Goal: Task Accomplishment & Management: Complete application form

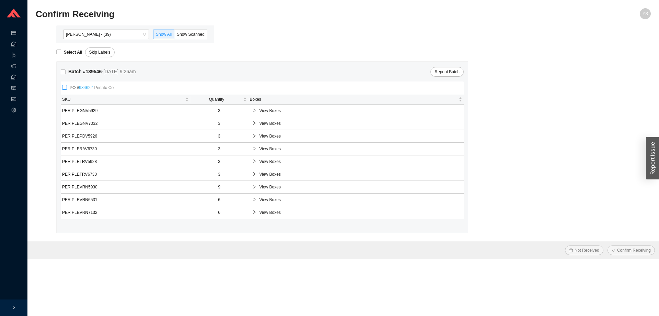
click at [88, 87] on link "984622" at bounding box center [86, 87] width 14 height 5
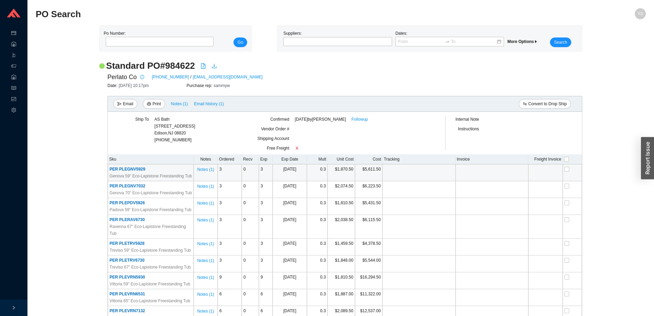
click at [129, 170] on span "PER PLEGNV5929" at bounding box center [128, 169] width 36 height 5
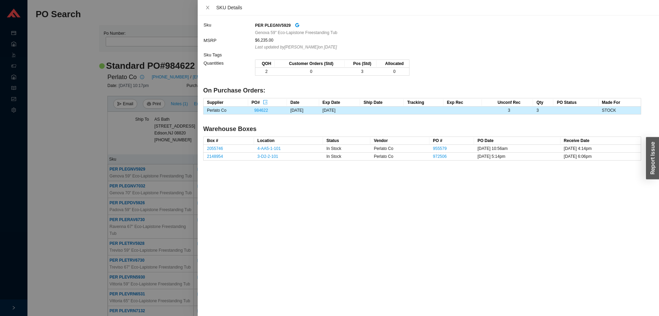
click at [94, 131] on div at bounding box center [329, 158] width 659 height 316
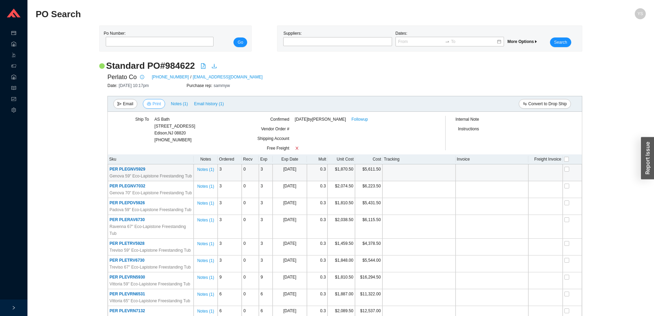
click at [149, 104] on icon "printer" at bounding box center [149, 104] width 4 height 4
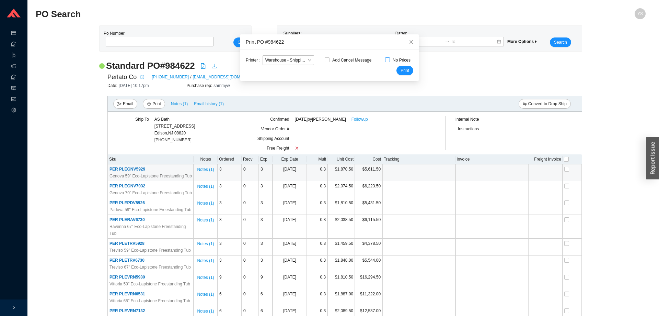
click at [385, 61] on input "No Prices" at bounding box center [387, 59] width 5 height 5
checkbox input "true"
click at [298, 63] on span "Warehouse - Shipping Manager" at bounding box center [288, 60] width 46 height 9
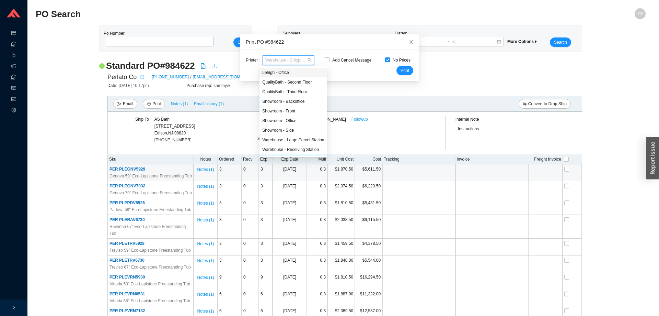
click at [302, 73] on div "Lehigh - Office" at bounding box center [293, 72] width 62 height 6
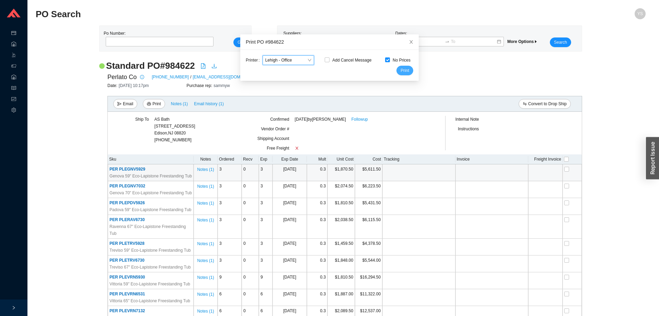
click at [401, 69] on span "Print" at bounding box center [405, 70] width 9 height 7
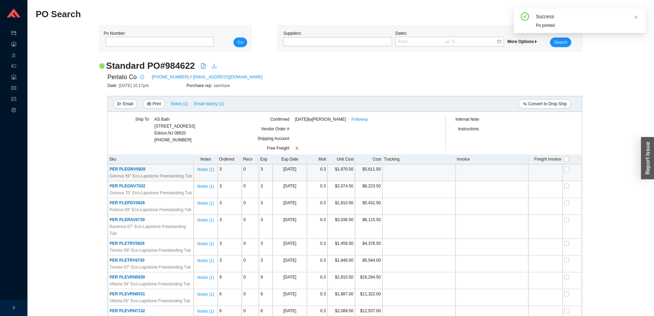
click at [140, 169] on span "PER PLEGNV5929" at bounding box center [128, 169] width 36 height 5
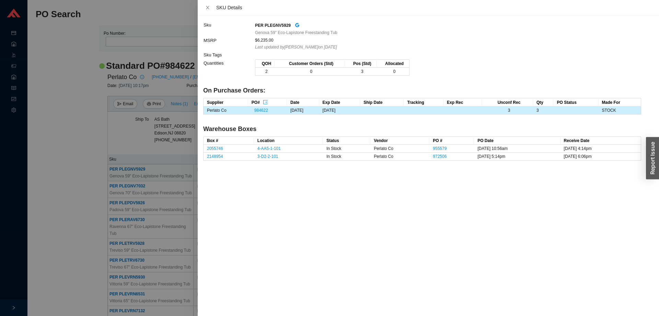
click at [95, 171] on div at bounding box center [329, 158] width 659 height 316
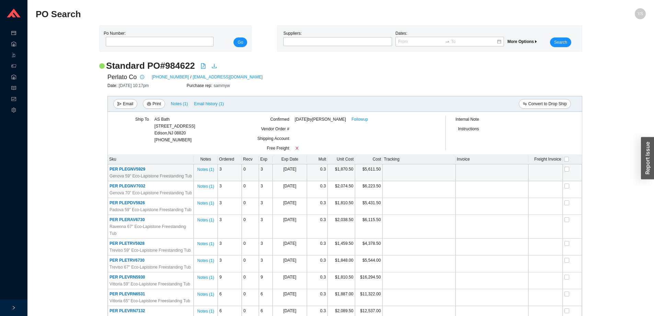
click at [123, 184] on span "PER PLEGNV7032" at bounding box center [128, 185] width 36 height 5
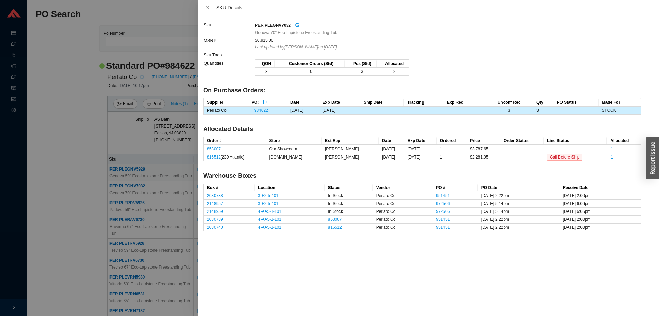
click at [113, 200] on div at bounding box center [329, 158] width 659 height 316
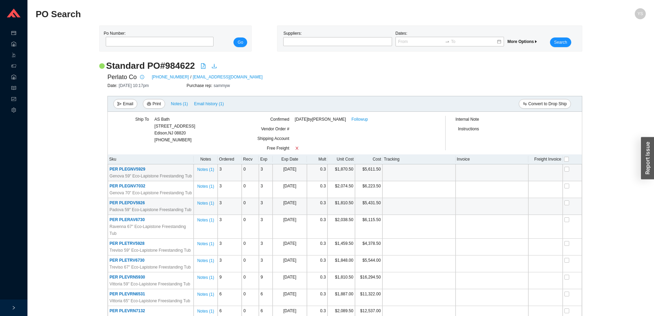
click at [117, 202] on span "PER PLEPDV5926" at bounding box center [127, 202] width 35 height 5
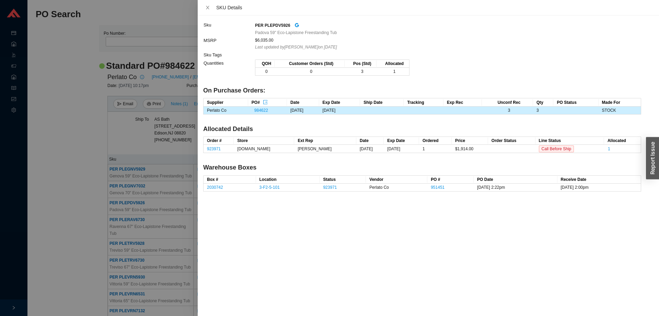
click at [129, 207] on div at bounding box center [329, 158] width 659 height 316
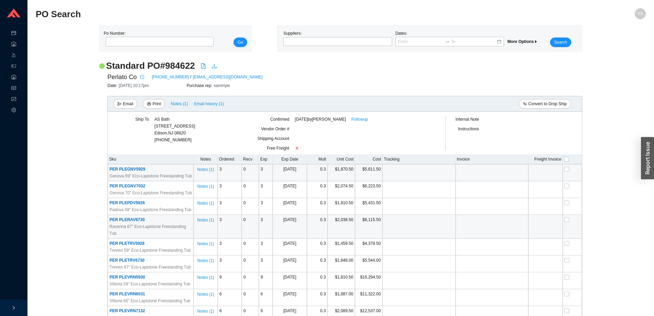
click at [128, 220] on span "PER PLERAV6730" at bounding box center [127, 219] width 35 height 5
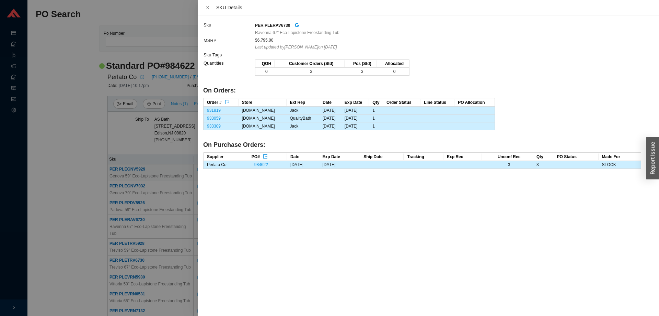
click at [140, 240] on div at bounding box center [329, 158] width 659 height 316
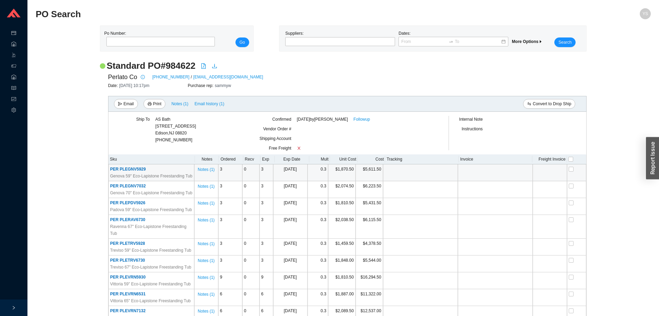
click at [140, 241] on span "PER PLETRV5928" at bounding box center [127, 243] width 35 height 5
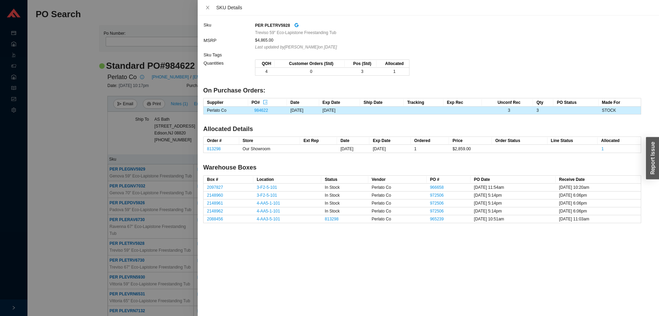
click at [128, 251] on div at bounding box center [329, 158] width 659 height 316
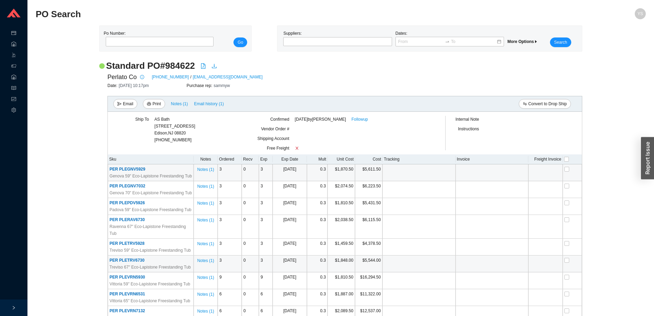
click at [129, 258] on span "PER PLETRV6730" at bounding box center [127, 260] width 35 height 5
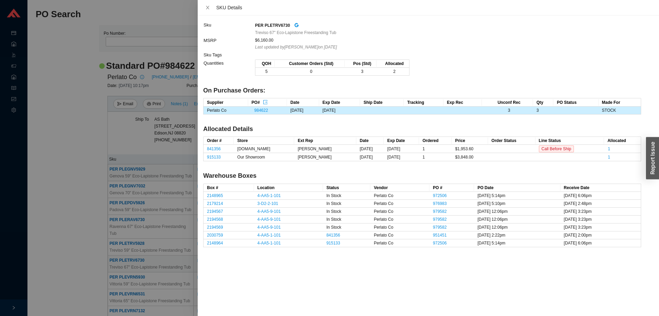
click at [129, 252] on div at bounding box center [329, 158] width 659 height 316
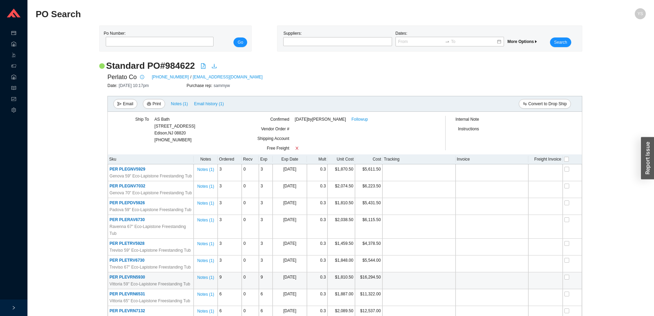
click at [130, 272] on td "PER PLEVRN5930 Vittoria 59" Eco-Lapistone Freestanding Tub" at bounding box center [151, 280] width 86 height 17
click at [131, 274] on span "PER PLEVRN5930" at bounding box center [127, 276] width 35 height 5
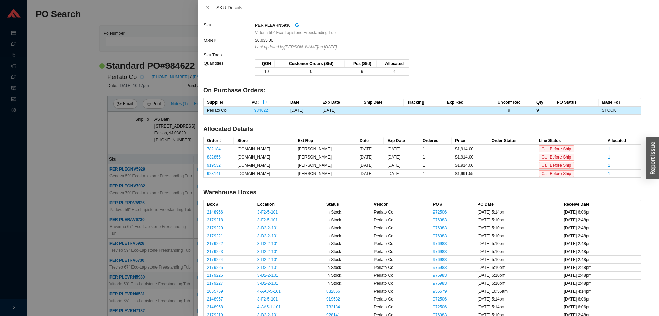
click at [131, 268] on div at bounding box center [329, 158] width 659 height 316
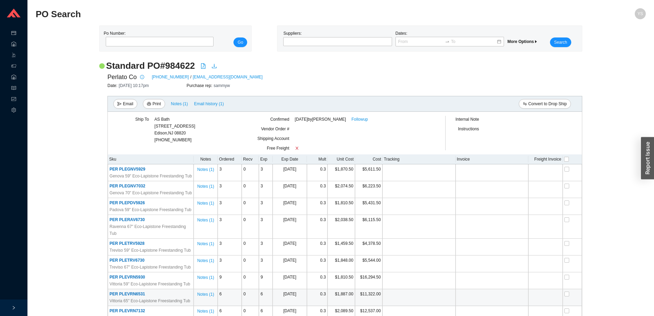
click at [132, 291] on span "PER PLEVRN6531" at bounding box center [127, 293] width 35 height 5
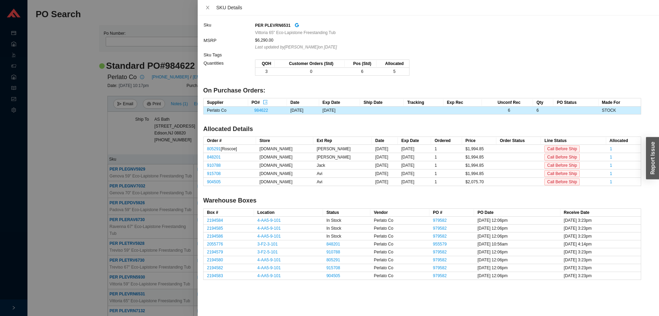
click at [132, 285] on div at bounding box center [329, 158] width 659 height 316
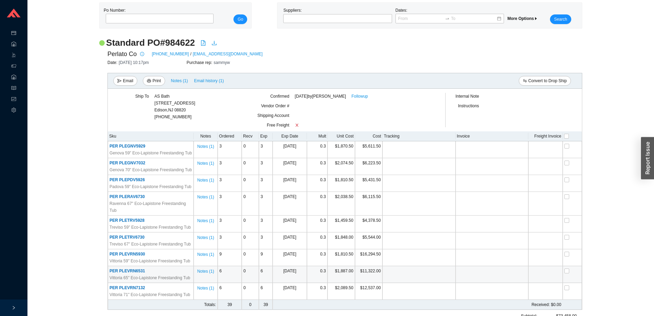
scroll to position [34, 0]
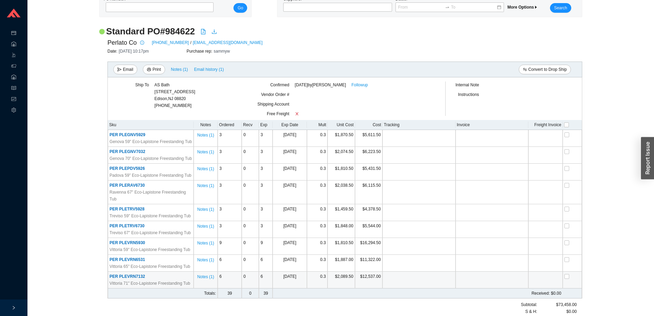
click at [130, 274] on span "PER PLEVRN7132" at bounding box center [127, 276] width 35 height 5
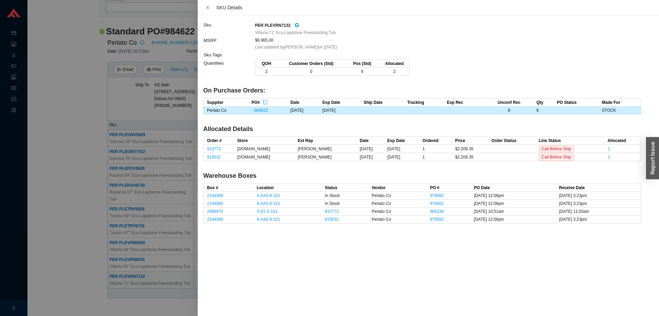
click at [130, 270] on div at bounding box center [329, 158] width 659 height 316
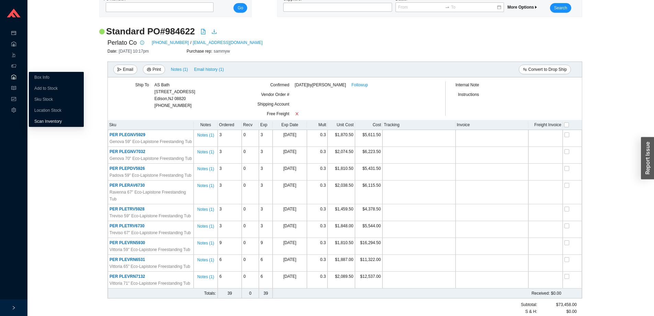
click at [43, 119] on link "Scan Inventory" at bounding box center [47, 121] width 27 height 5
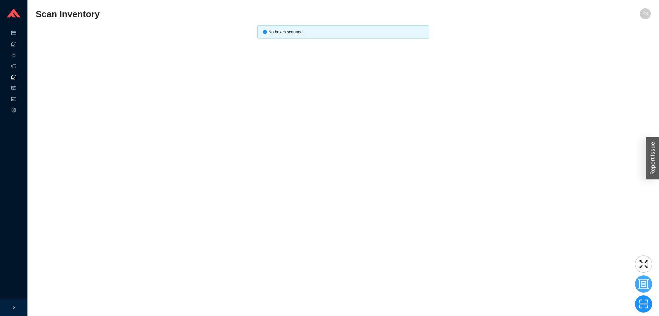
click at [640, 281] on icon "group" at bounding box center [644, 284] width 10 height 10
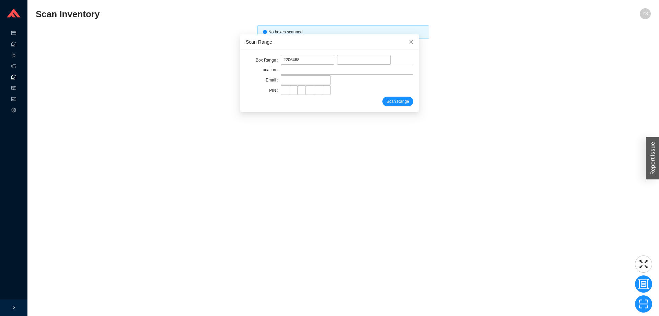
type input "2206468"
type input "2206506"
click at [293, 69] on input "4-AA2-2-101" at bounding box center [347, 70] width 133 height 10
type input "4-AA2-5-101"
click at [295, 78] on input "text" at bounding box center [306, 80] width 50 height 10
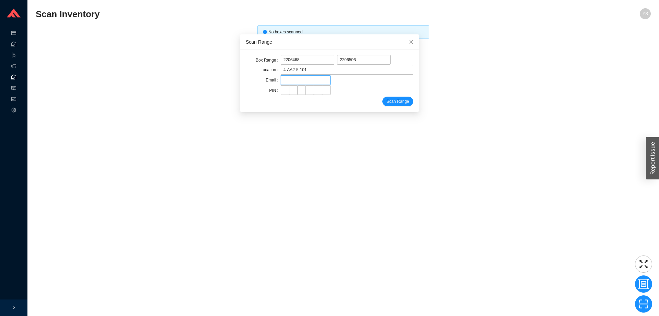
type input "yossi@asbathnj.com"
click at [282, 92] on input "tel" at bounding box center [285, 90] width 9 height 10
type input "*"
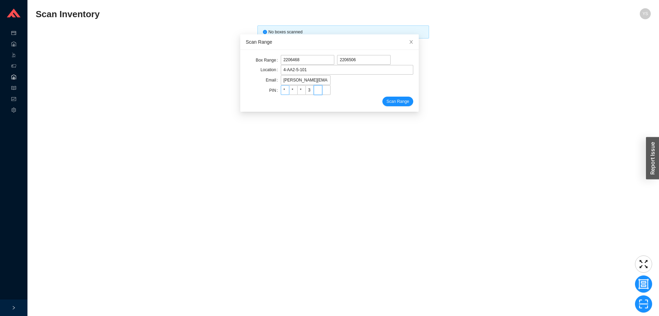
type input "*"
click at [383, 97] on button "Scan Range" at bounding box center [398, 102] width 31 height 10
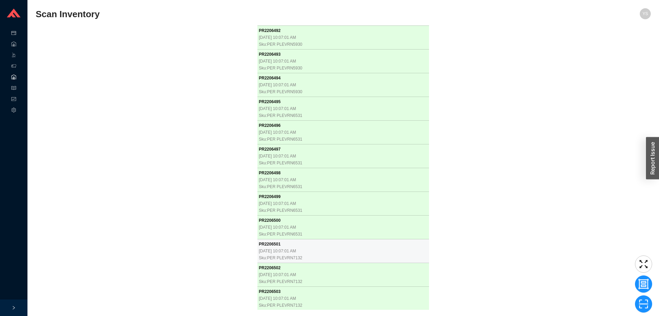
scroll to position [449, 0]
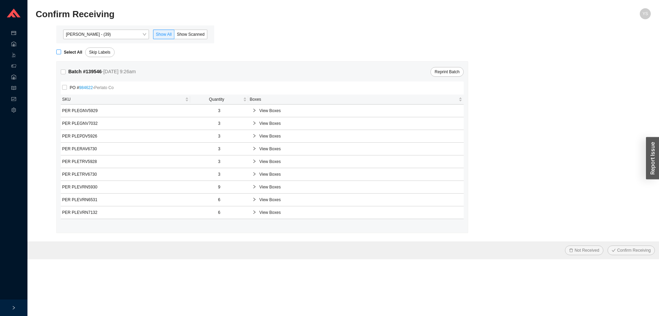
click at [71, 52] on strong "Select All" at bounding box center [73, 52] width 19 height 5
click at [61, 52] on input "Select All" at bounding box center [58, 51] width 5 height 5
checkbox input "true"
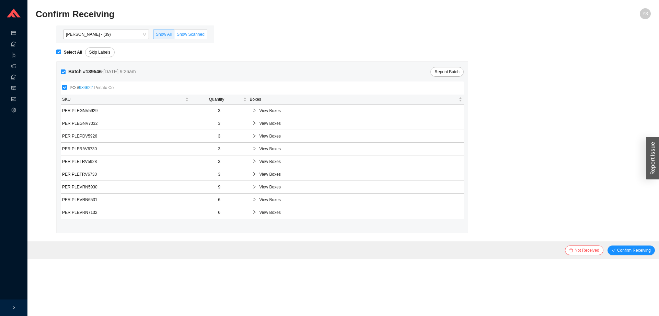
click at [199, 34] on span "Show Scanned" at bounding box center [191, 34] width 28 height 5
click at [174, 36] on input "Show Scanned" at bounding box center [174, 36] width 0 height 0
click at [59, 55] on label "Select All" at bounding box center [70, 52] width 29 height 7
click at [59, 54] on input "Select All" at bounding box center [58, 51] width 5 height 5
checkbox input "true"
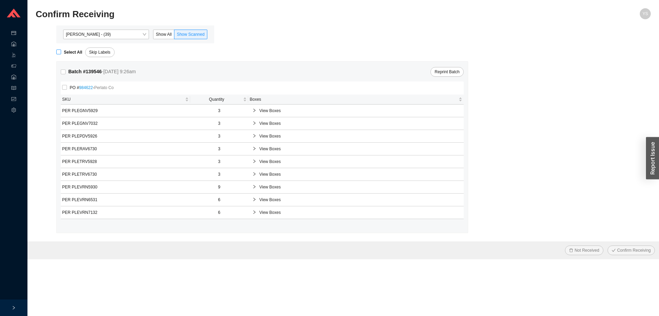
checkbox input "true"
click at [635, 251] on span "Confirm Receiving" at bounding box center [635, 250] width 34 height 7
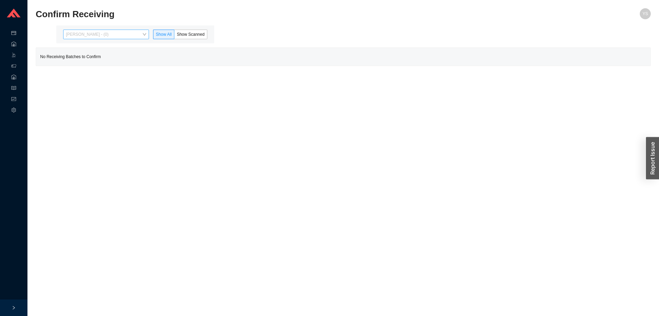
click at [114, 37] on span "Yossi Siff - (0)" at bounding box center [106, 34] width 80 height 9
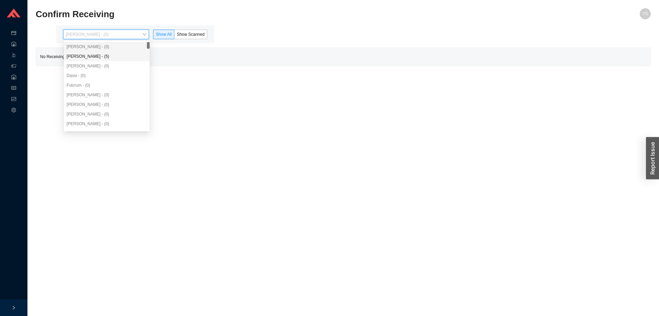
click at [111, 55] on div "Angel Negron - (5)" at bounding box center [107, 56] width 80 height 6
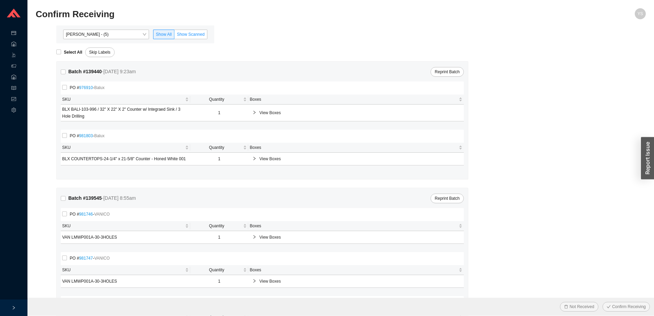
click at [196, 31] on label "Show Scanned" at bounding box center [190, 35] width 33 height 10
click at [174, 36] on input "Show Scanned" at bounding box center [174, 36] width 0 height 0
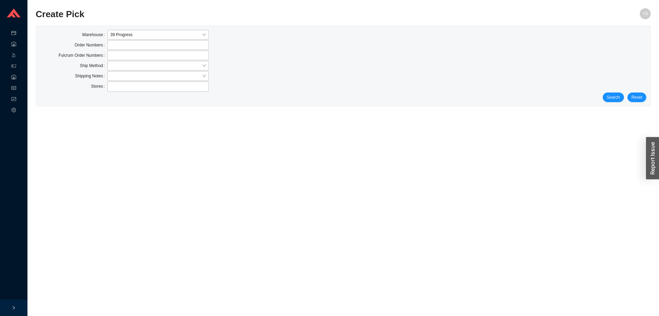
click at [619, 92] on div "Stores" at bounding box center [343, 86] width 607 height 11
click at [617, 96] on span "Search" at bounding box center [613, 97] width 13 height 7
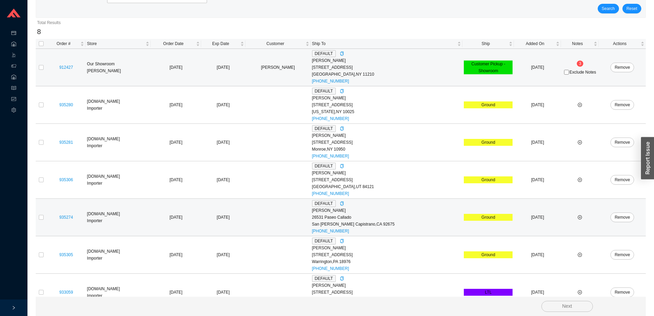
scroll to position [140, 0]
